Goal: Information Seeking & Learning: Understand process/instructions

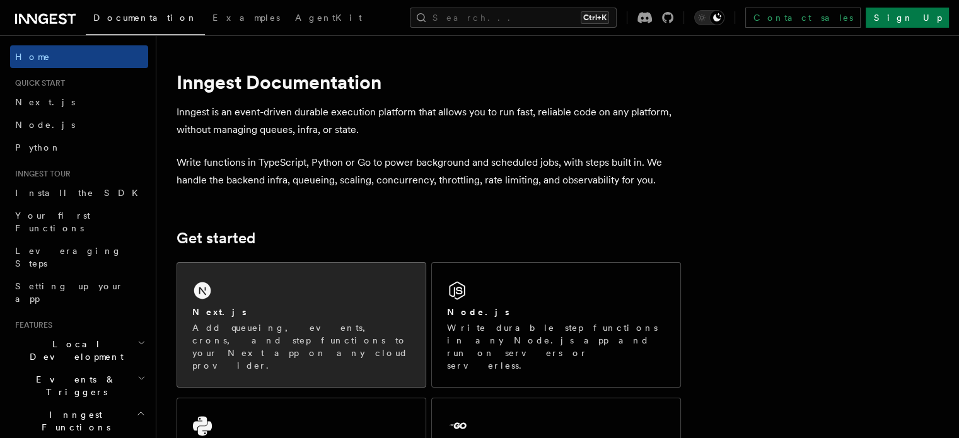
click at [384, 273] on div "Next.js Add queueing, events, crons, and step functions to your Next app on any…" at bounding box center [301, 325] width 248 height 124
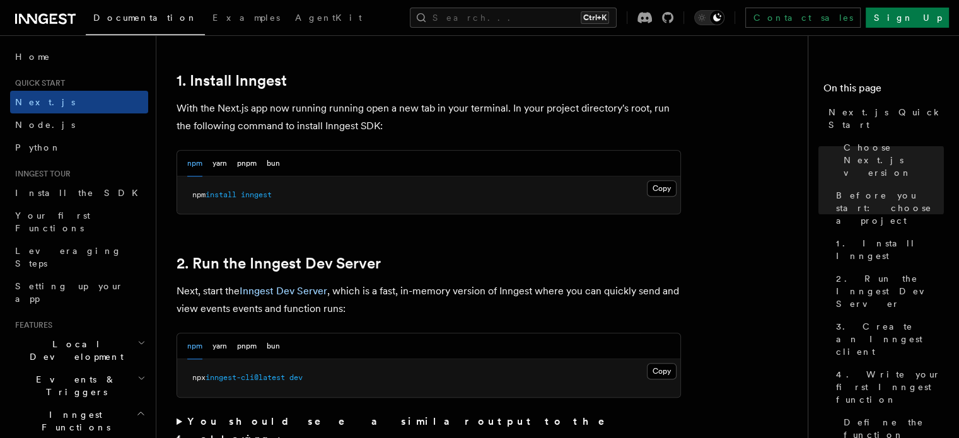
scroll to position [682, 0]
click at [666, 366] on button "Copy Copied" at bounding box center [662, 370] width 30 height 16
